Goal: Task Accomplishment & Management: Manage account settings

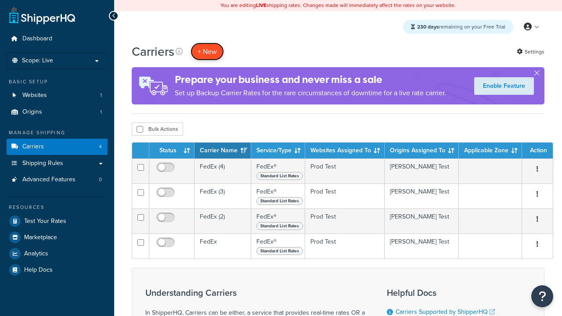
click at [207, 51] on button "+ New" at bounding box center [207, 52] width 33 height 18
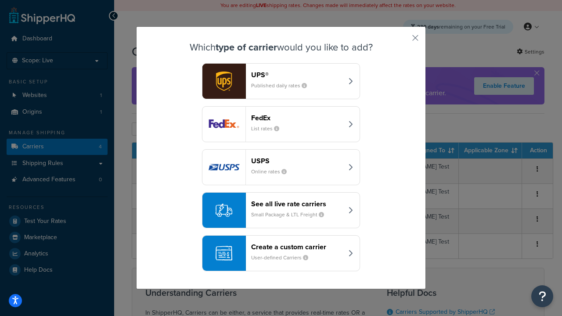
click at [281, 124] on div "FedEx List rates" at bounding box center [297, 124] width 92 height 21
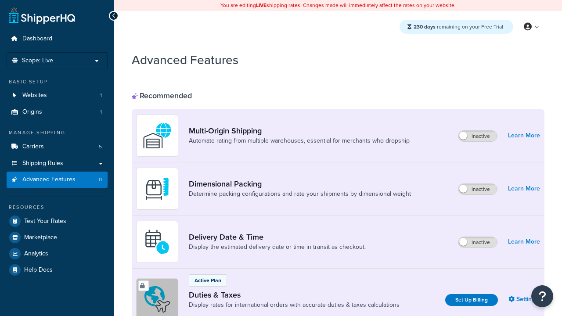
scroll to position [284, 0]
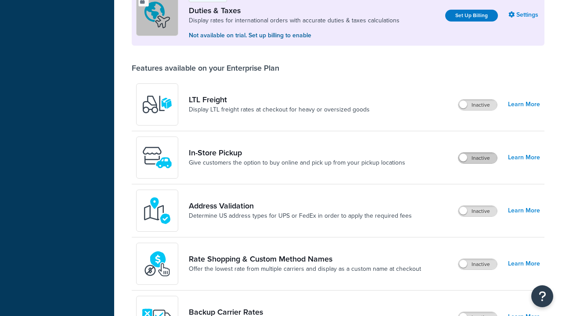
scroll to position [0, 0]
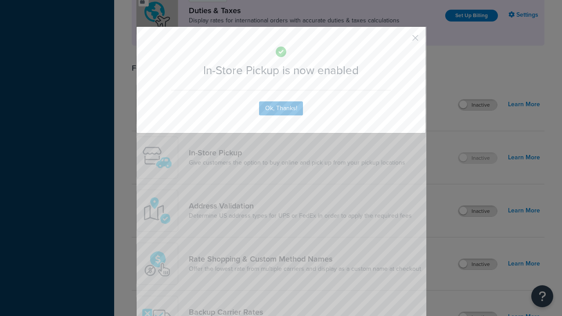
click at [402, 41] on button "button" at bounding box center [402, 41] width 2 height 2
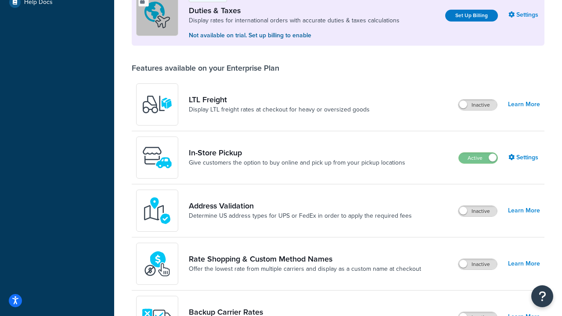
scroll to position [268, 0]
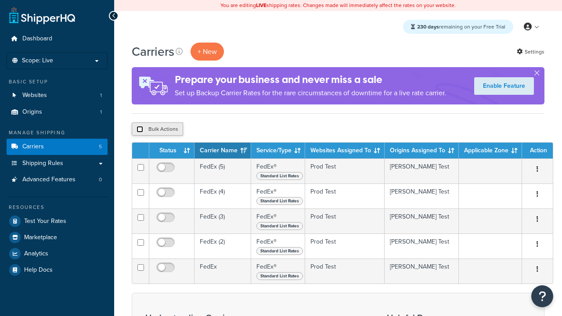
click at [140, 129] on input "checkbox" at bounding box center [140, 129] width 7 height 7
checkbox input "true"
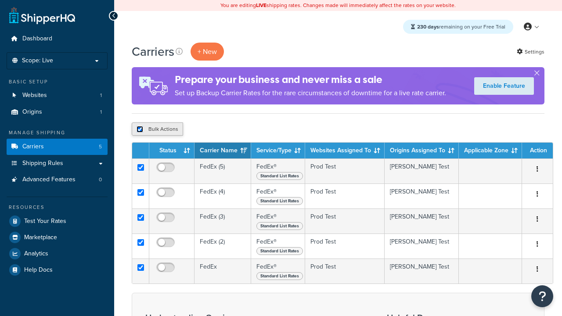
checkbox input "true"
click at [0, 0] on button "Delete" at bounding box center [0, 0] width 0 height 0
